Goal: Task Accomplishment & Management: Use online tool/utility

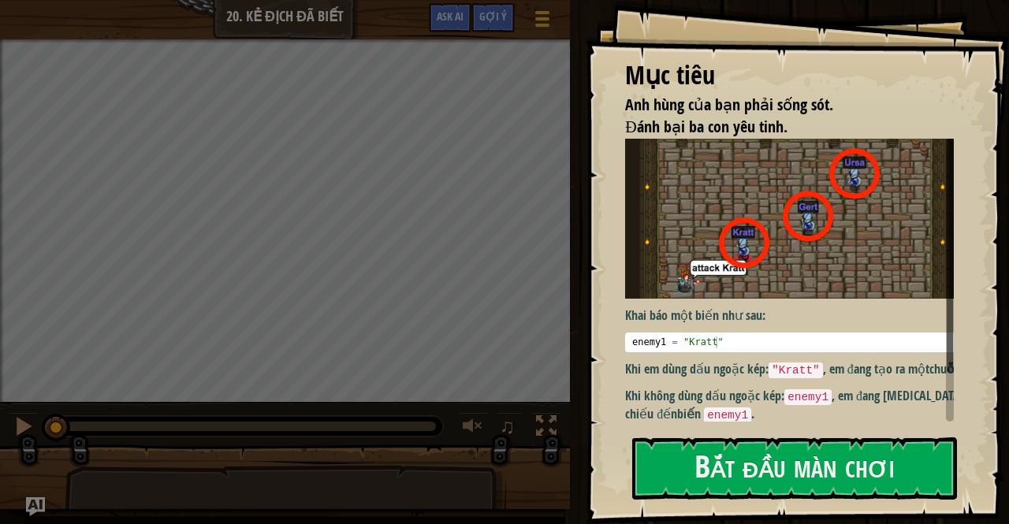
click at [726, 434] on div "Mục tiêu Anh hùng của bạn phải sống sót. Đánh bại ba con yêu tinh. Khai báo một…" at bounding box center [797, 262] width 423 height 524
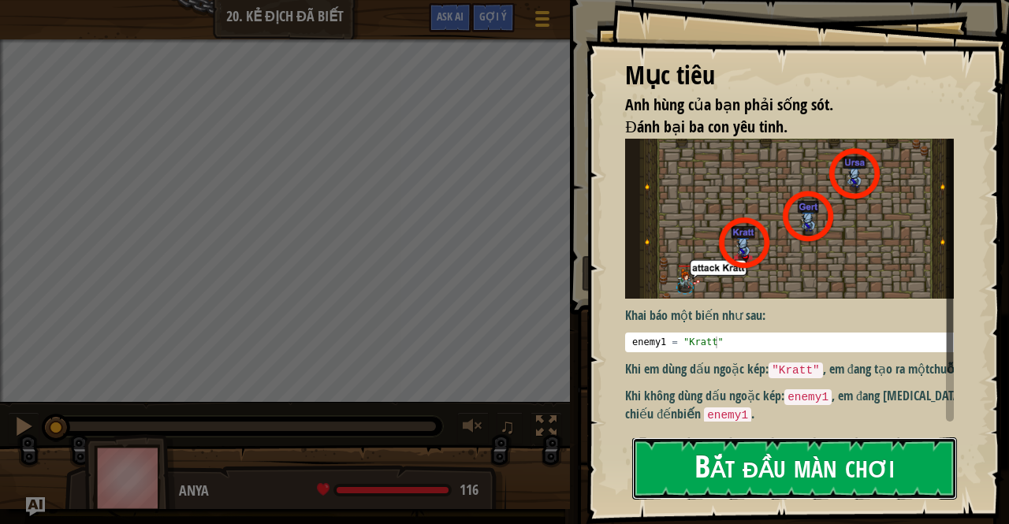
click at [713, 452] on button "Bắt đầu màn chơi" at bounding box center [794, 469] width 325 height 62
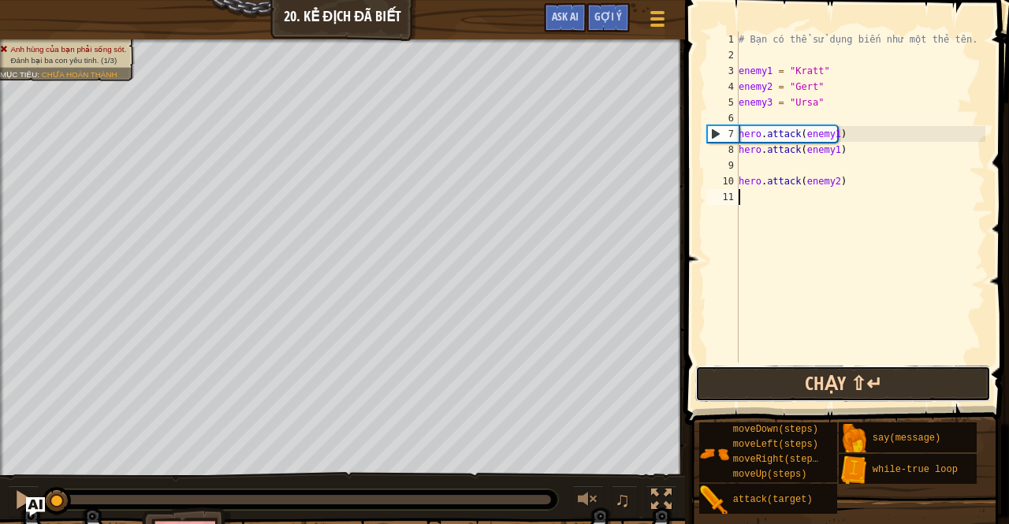
click at [747, 390] on button "Chạy ⇧↵" at bounding box center [843, 384] width 296 height 36
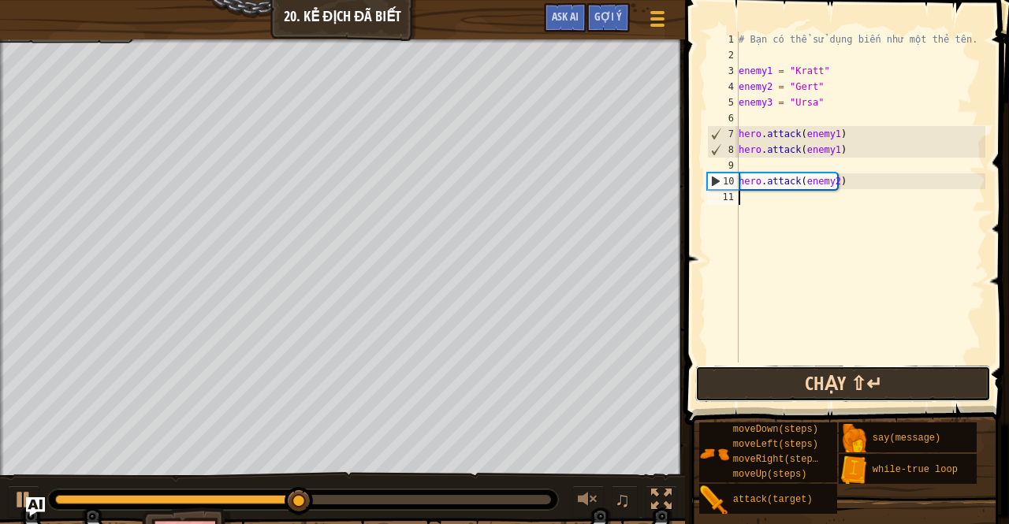
click at [749, 382] on button "Chạy ⇧↵" at bounding box center [843, 384] width 296 height 36
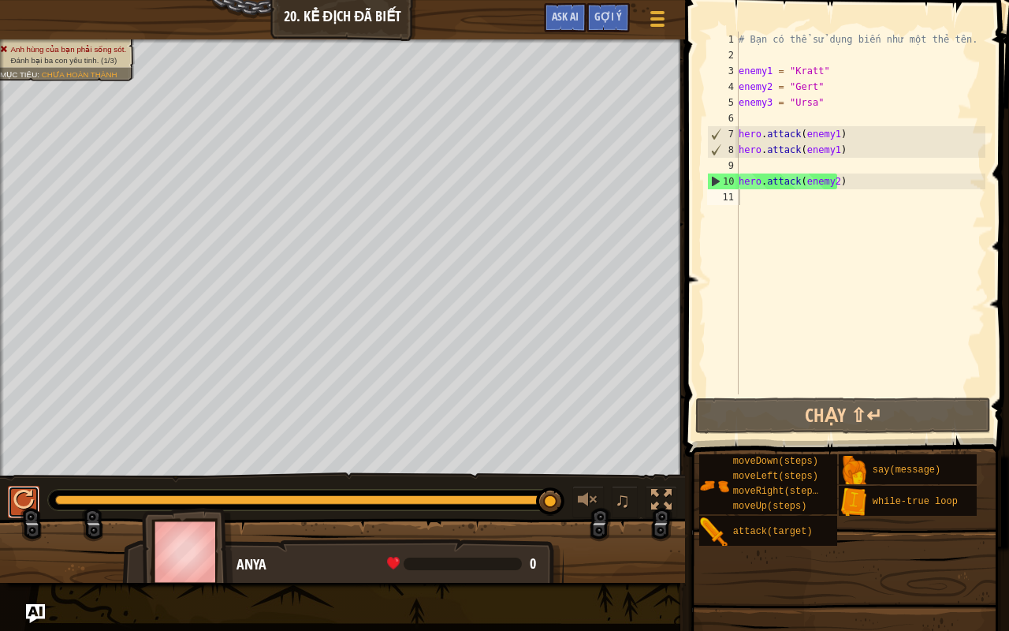
click at [26, 494] on div at bounding box center [23, 500] width 20 height 20
click at [26, 494] on button at bounding box center [24, 502] width 32 height 32
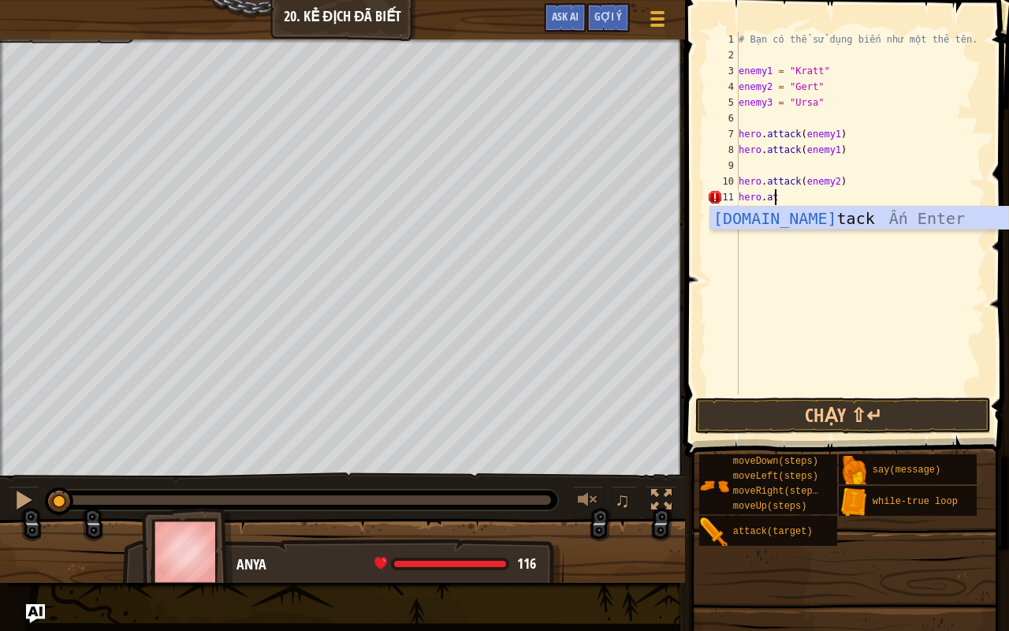
scroll to position [7, 2]
click at [902, 222] on div "hero.att ack Ấn Enter" at bounding box center [859, 242] width 299 height 71
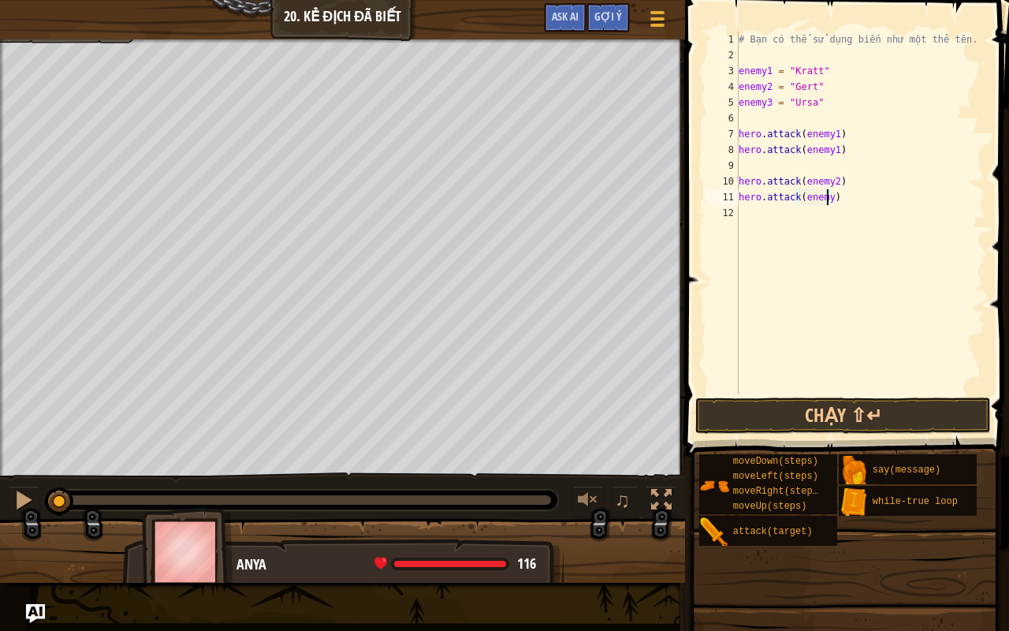
scroll to position [7, 7]
type textarea "hero.attack(enemy2)"
click at [957, 415] on button "Chạy ⇧↵" at bounding box center [843, 415] width 296 height 36
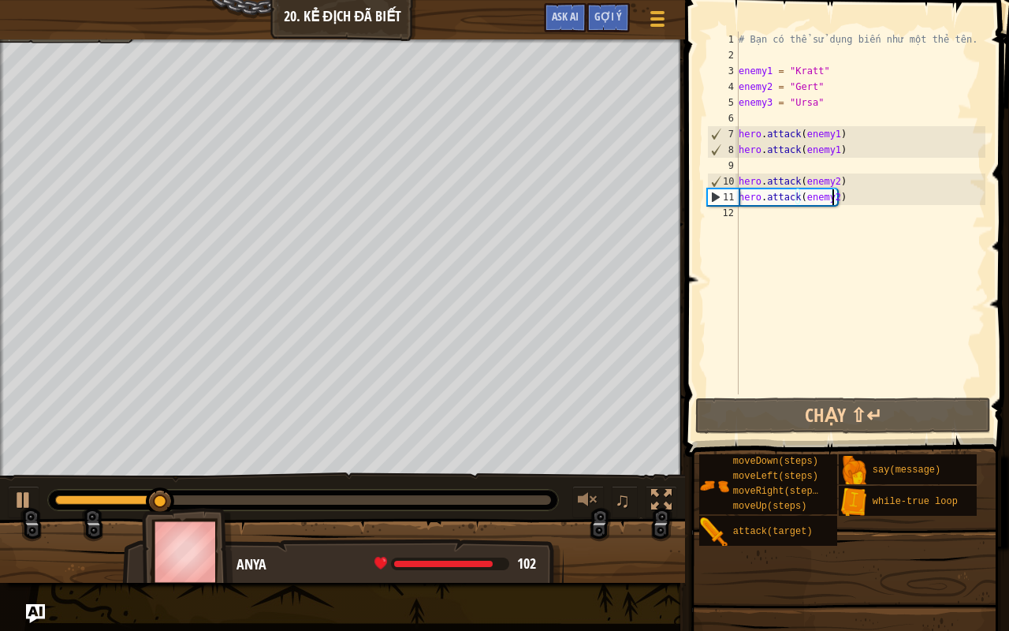
click at [746, 210] on div "# Bạn có thể sử dụng biến như một thẻ tên. enemy1 = "Kratt" enemy2 = "[PERSON_N…" at bounding box center [861, 229] width 250 height 394
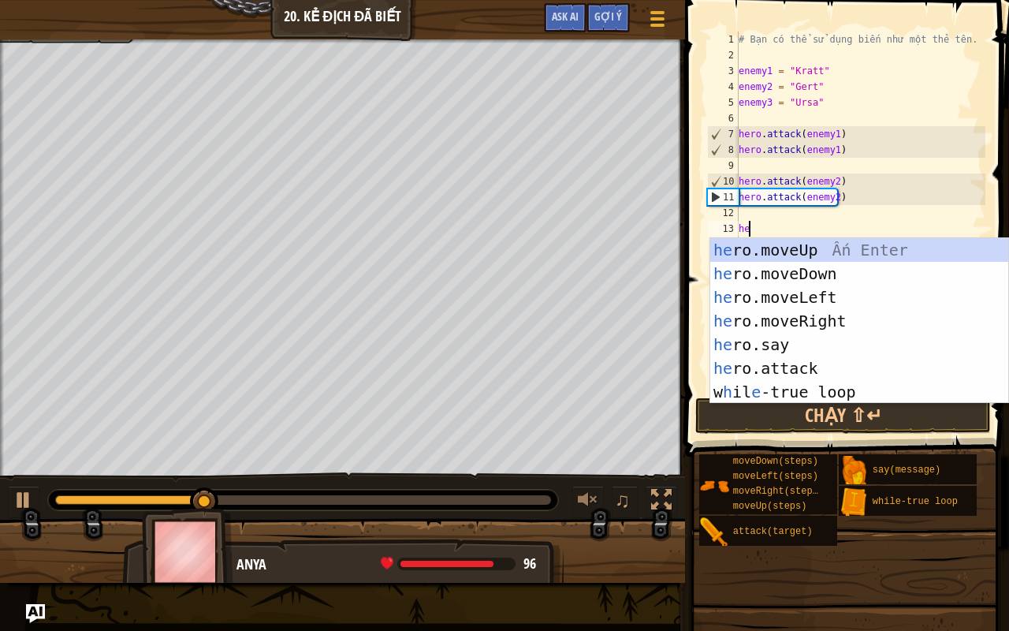
scroll to position [7, 0]
type textarea "hero."
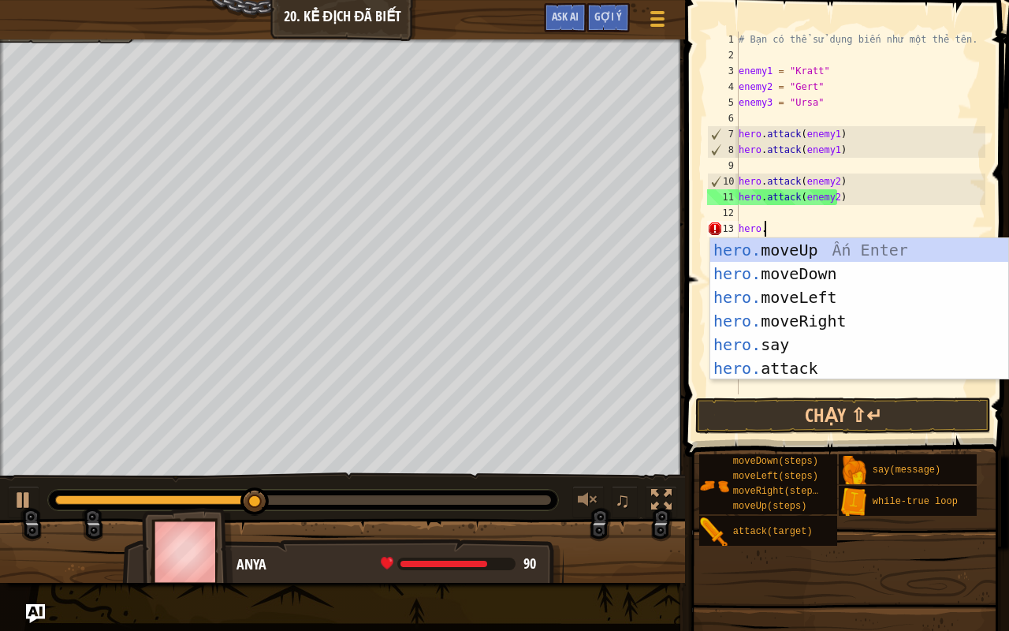
click at [823, 382] on div "# Bạn có thể sử dụng biến như một thẻ tên. enemy1 = "Kratt" enemy2 = "[PERSON_N…" at bounding box center [861, 229] width 250 height 394
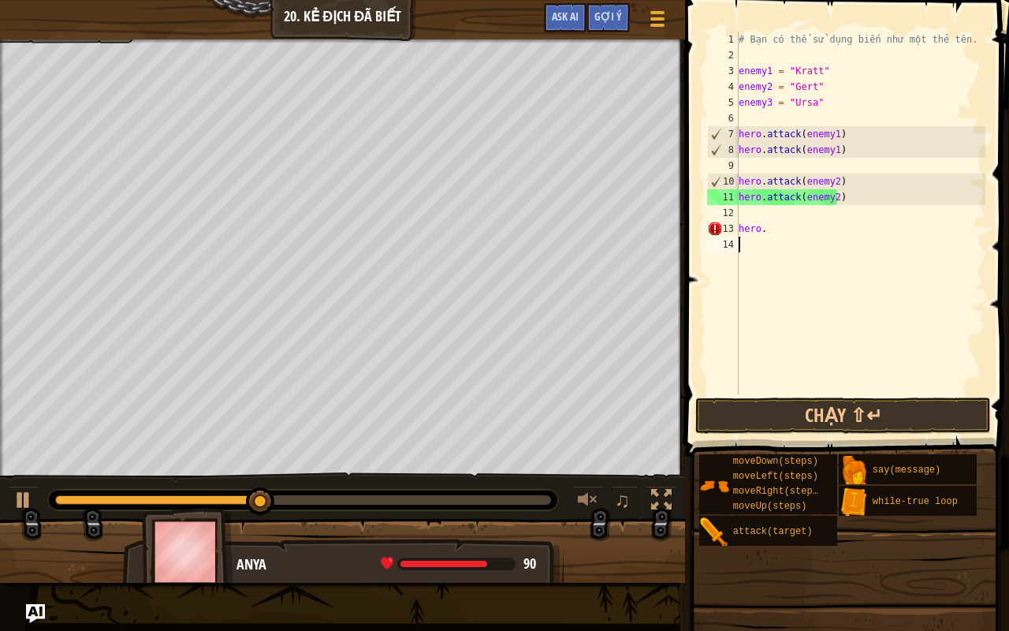
scroll to position [7, 0]
click at [769, 234] on div "# Bạn có thể sử dụng biến như một thẻ tên. enemy1 = "Kratt" enemy2 = "[PERSON_N…" at bounding box center [861, 229] width 250 height 394
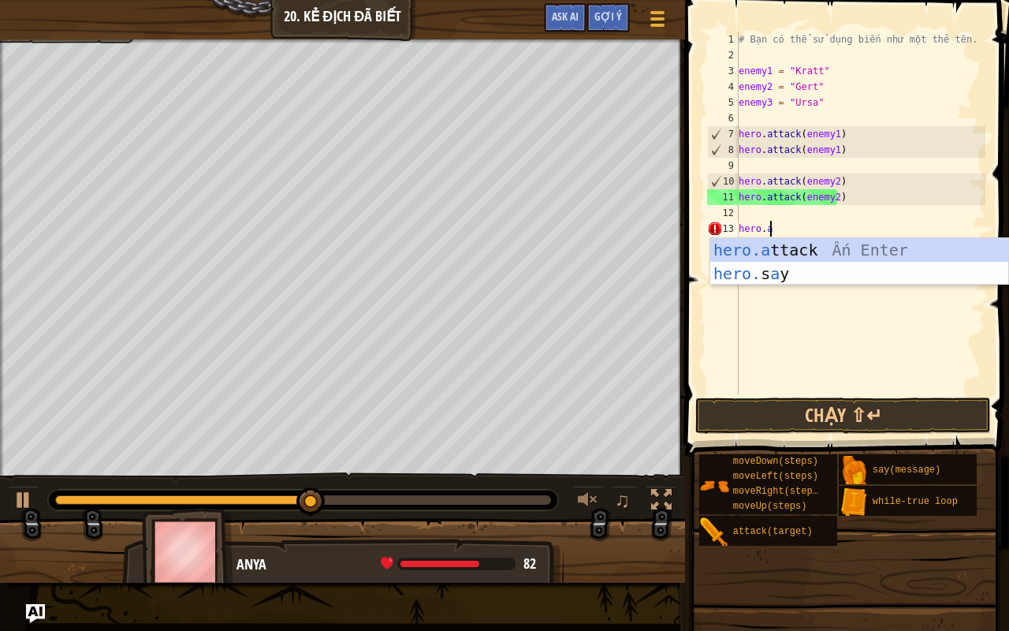
scroll to position [7, 2]
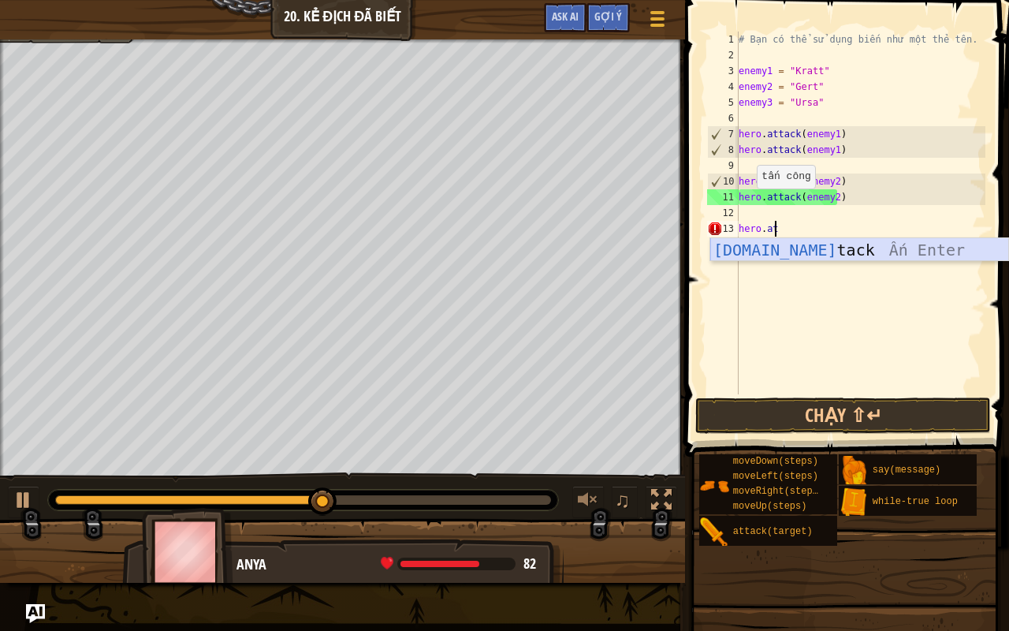
click at [769, 258] on div "[DOMAIN_NAME] tack Ấn Enter" at bounding box center [859, 273] width 299 height 71
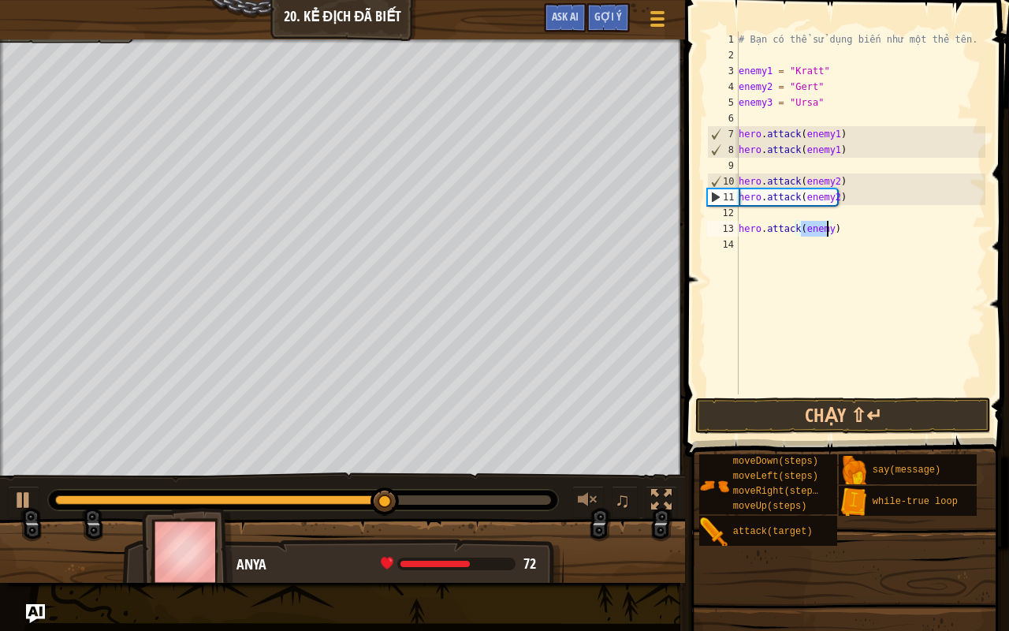
click at [829, 231] on div "# Bạn có thể sử dụng biến như một thẻ tên. enemy1 = "Kratt" enemy2 = "[PERSON_N…" at bounding box center [861, 213] width 250 height 363
type textarea "hero.attack(enemy3)"
click at [839, 237] on div "# Bạn có thể sử dụng biến như một thẻ tên. enemy1 = "Kratt" enemy2 = "[PERSON_N…" at bounding box center [861, 229] width 250 height 394
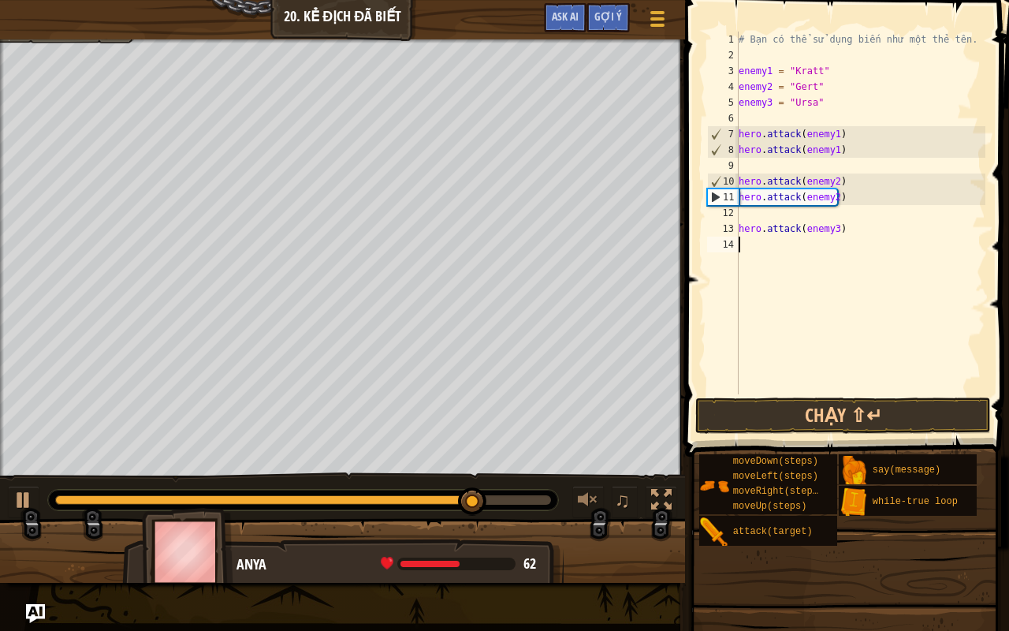
click at [839, 237] on div "# Bạn có thể sử dụng biến như một thẻ tên. enemy1 = "Kratt" enemy2 = "[PERSON_N…" at bounding box center [861, 229] width 250 height 394
click at [844, 233] on div "# Bạn có thể sử dụng biến như một thẻ tên. enemy1 = "Kratt" enemy2 = "[PERSON_N…" at bounding box center [861, 229] width 250 height 394
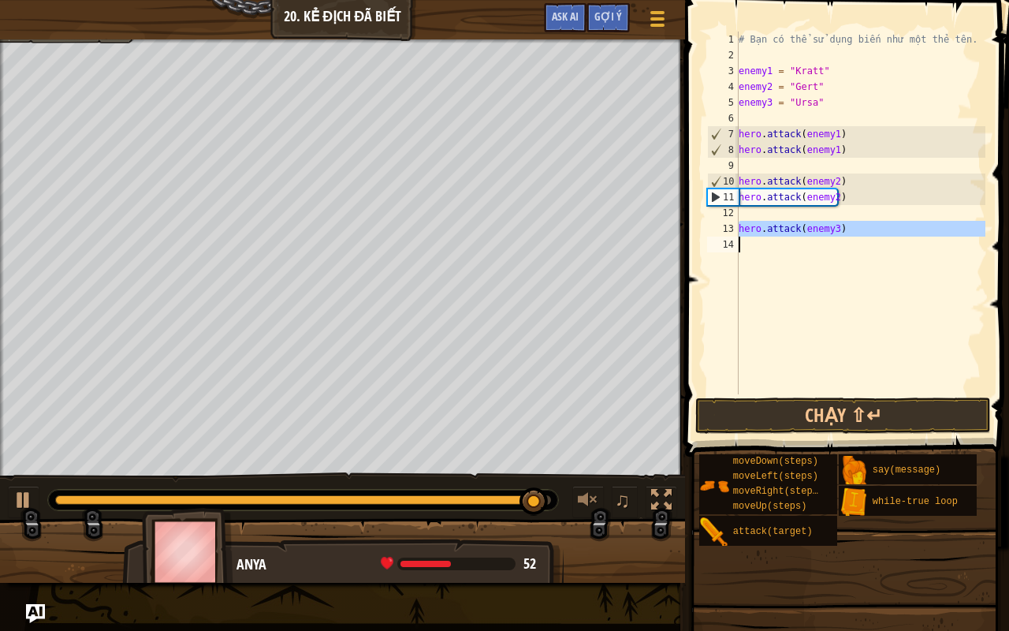
type textarea "hero.attack(enemy3)"
click at [814, 240] on div "# Bạn có thể sử dụng biến như một thẻ tên. enemy1 = "Kratt" enemy2 = "[PERSON_N…" at bounding box center [861, 213] width 250 height 363
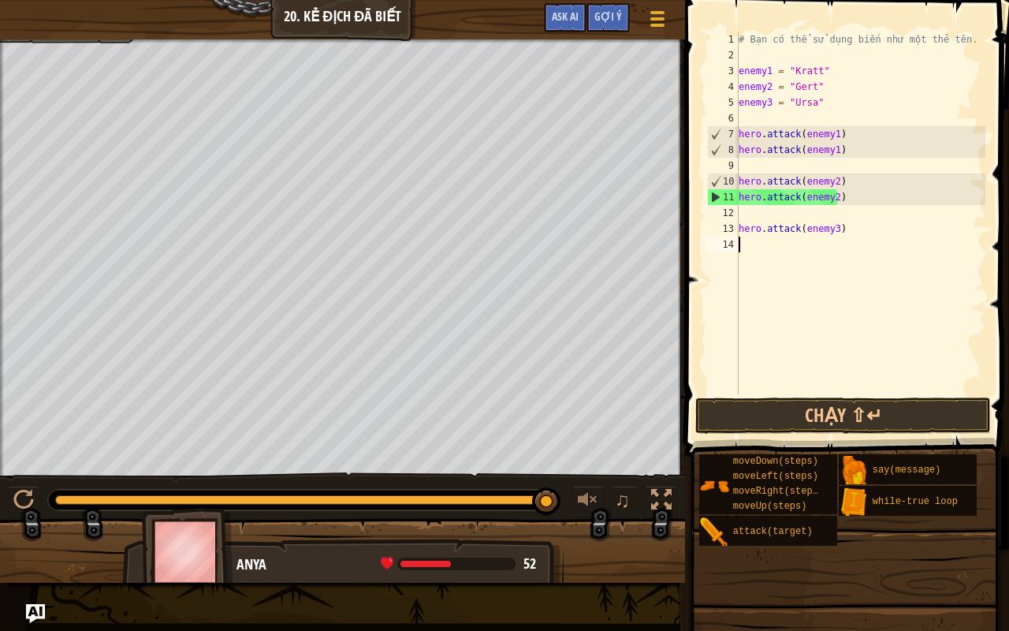
click at [801, 249] on div "# Bạn có thể sử dụng biến như một thẻ tên. enemy1 = "Kratt" enemy2 = "[PERSON_N…" at bounding box center [861, 229] width 250 height 394
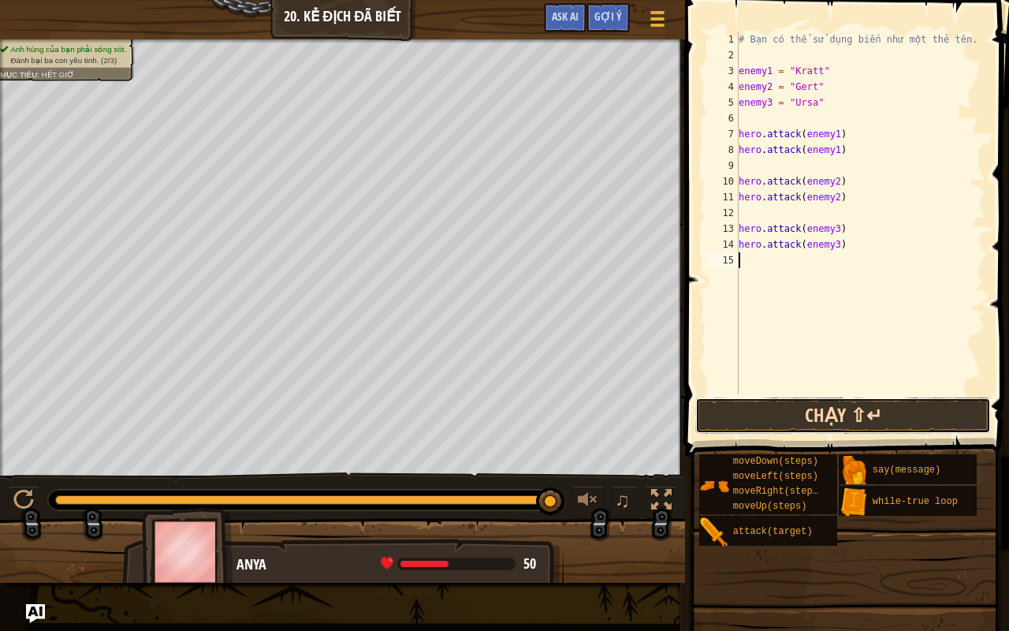
click at [784, 421] on button "Chạy ⇧↵" at bounding box center [843, 415] width 296 height 36
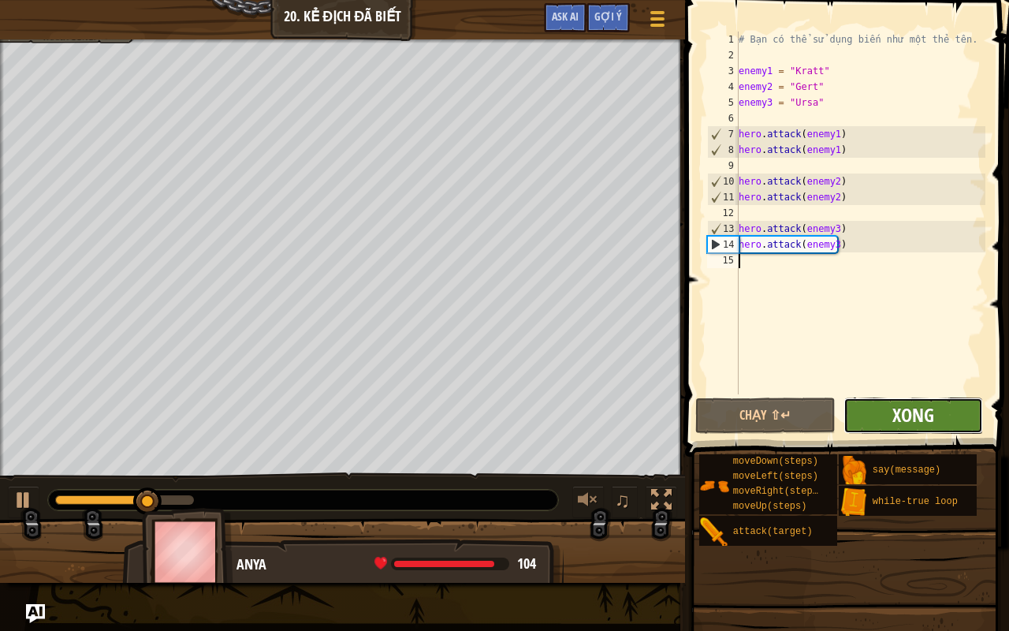
click at [897, 414] on span "Xong" at bounding box center [913, 414] width 42 height 25
